Goal: Use online tool/utility

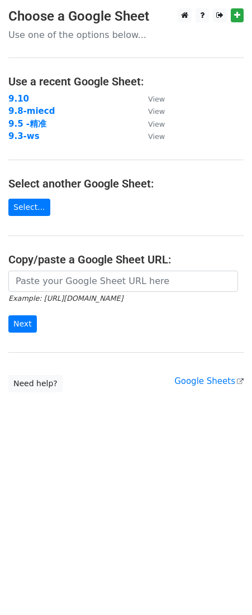
click at [37, 209] on link "Select..." at bounding box center [29, 207] width 42 height 17
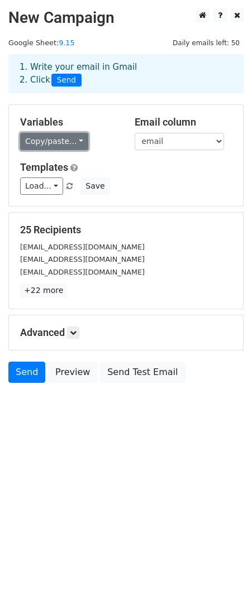
click at [64, 142] on link "Copy/paste..." at bounding box center [54, 141] width 68 height 17
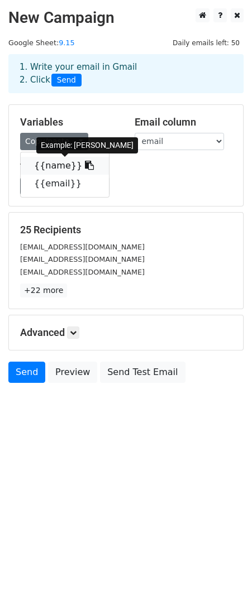
click at [60, 163] on link "{{name}}" at bounding box center [65, 166] width 88 height 18
